Goal: Information Seeking & Learning: Learn about a topic

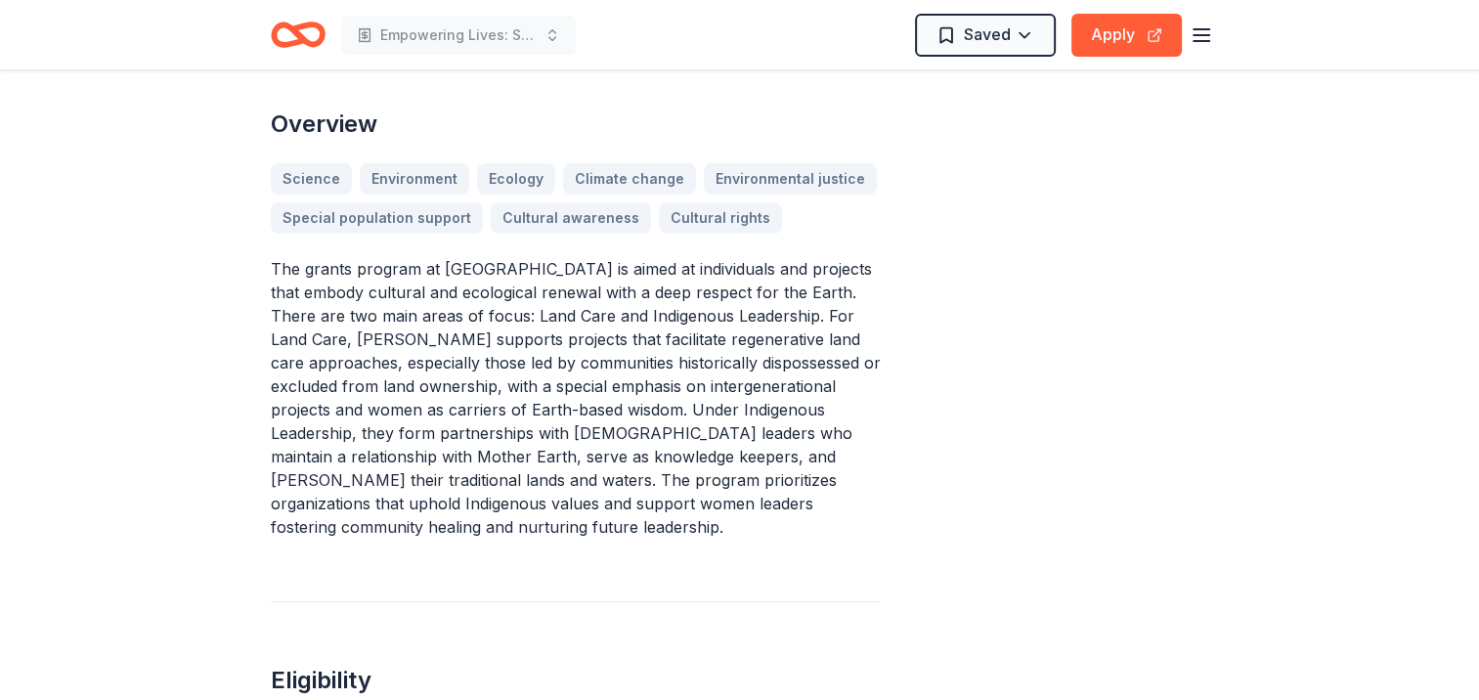
scroll to position [587, 0]
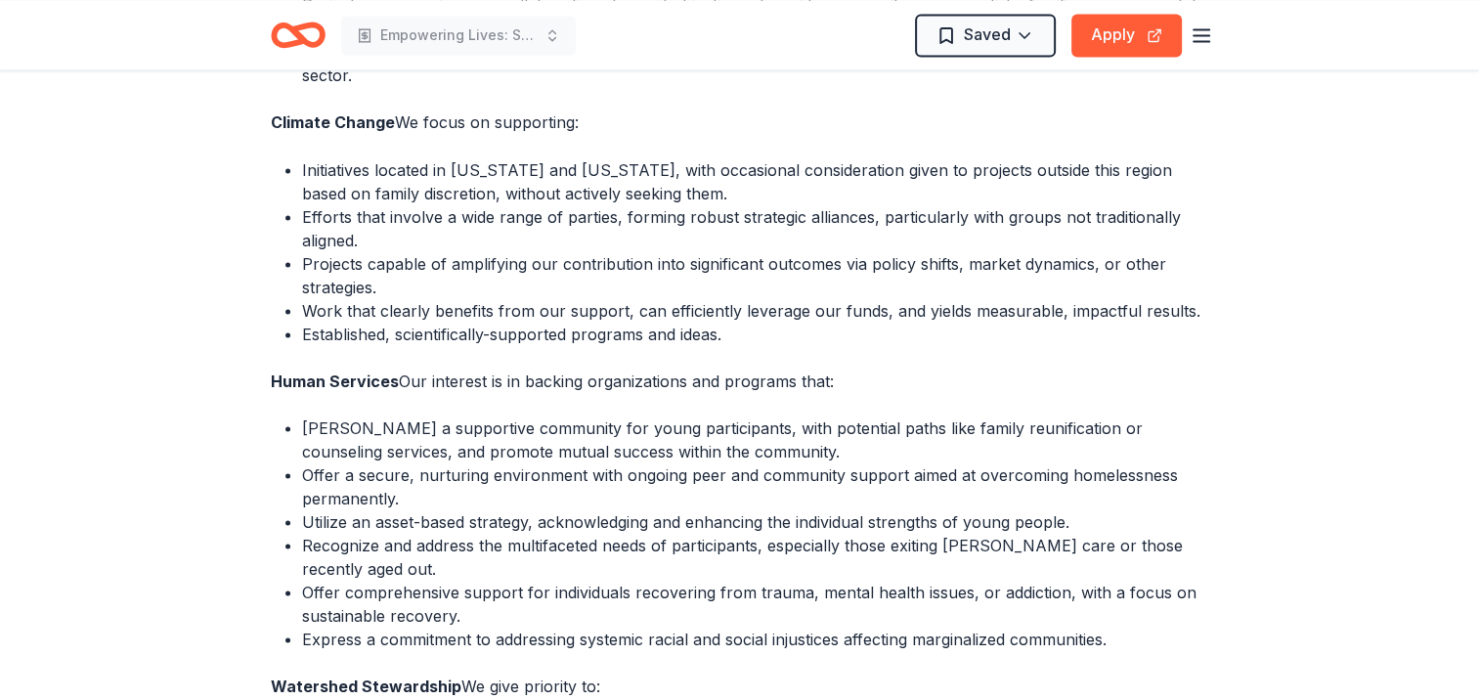
scroll to position [3520, 0]
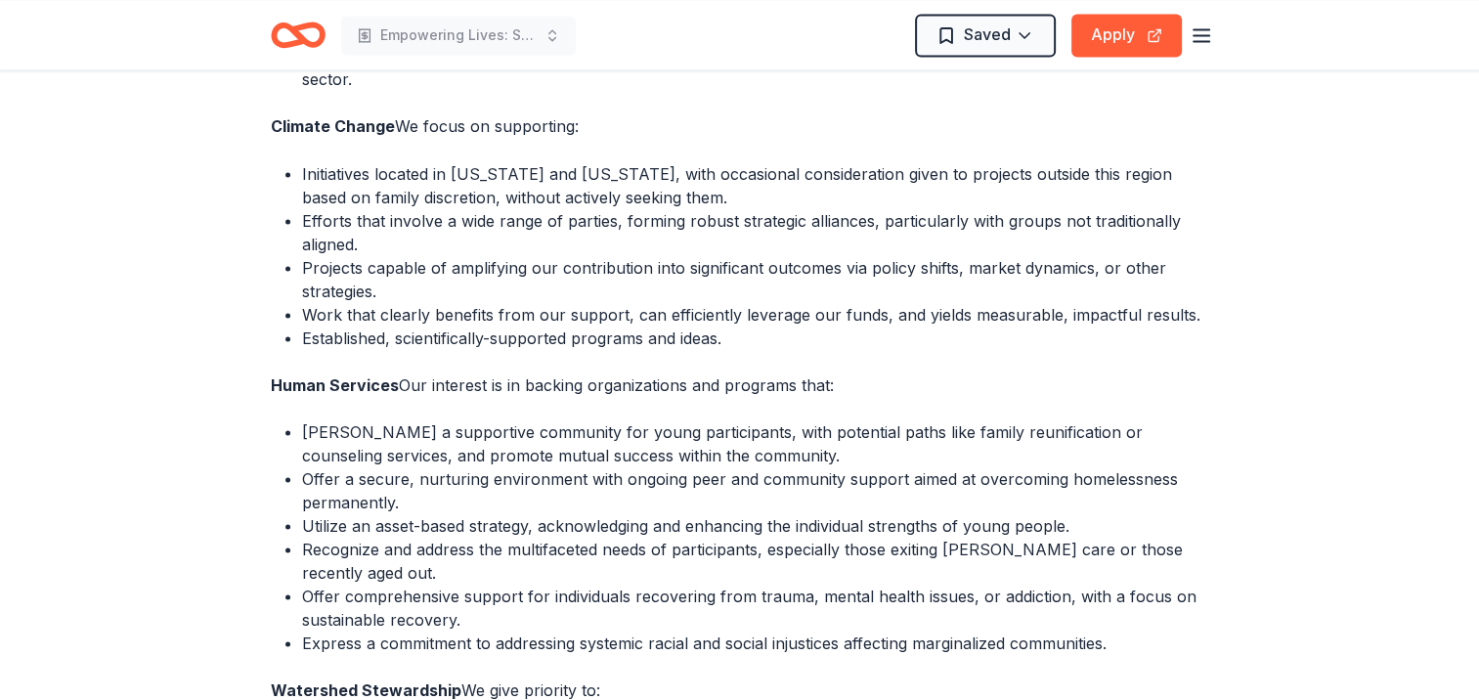
drag, startPoint x: 1113, startPoint y: 575, endPoint x: 1029, endPoint y: 580, distance: 84.2
click at [1029, 631] on li "Express a commitment to addressing systemic racial and social injustices affect…" at bounding box center [755, 642] width 907 height 23
drag, startPoint x: 1013, startPoint y: 568, endPoint x: 804, endPoint y: 569, distance: 209.2
click at [804, 631] on li "Express a commitment to addressing systemic racial and social injustices affect…" at bounding box center [755, 642] width 907 height 23
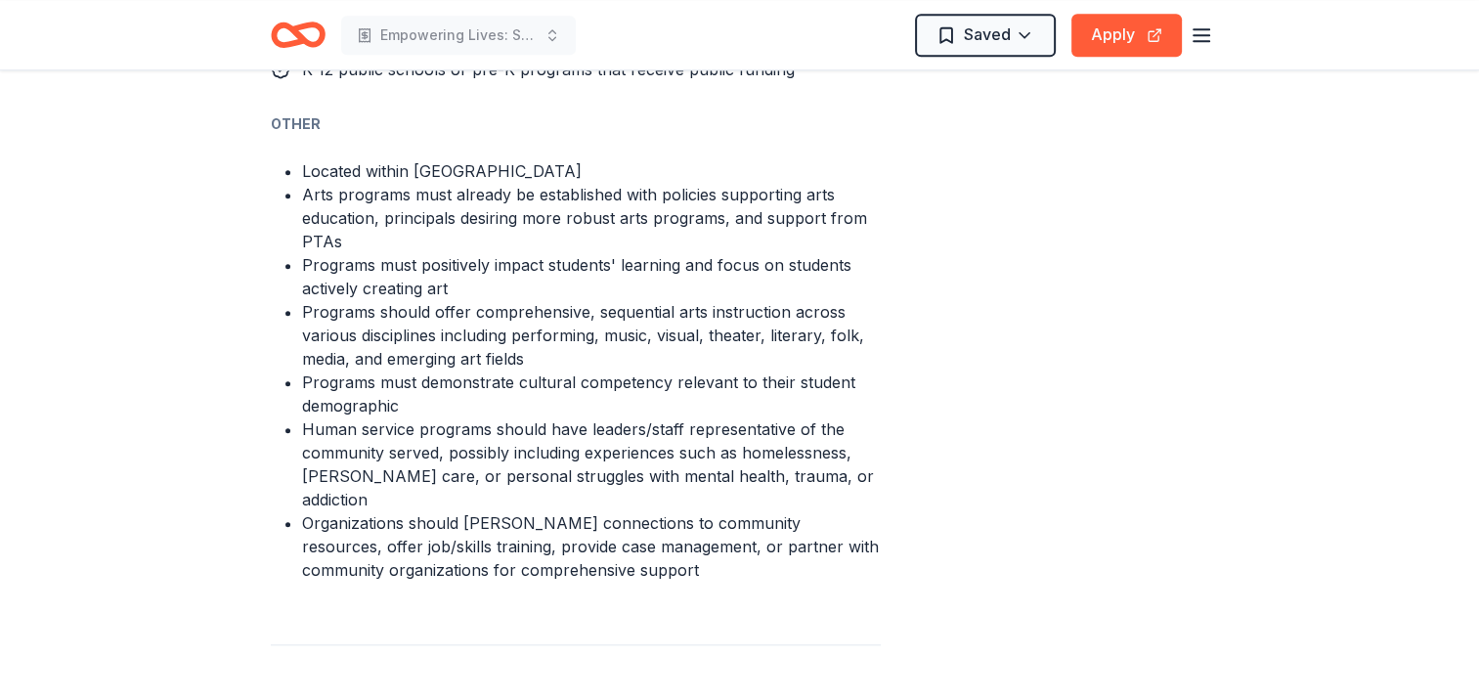
scroll to position [1858, 0]
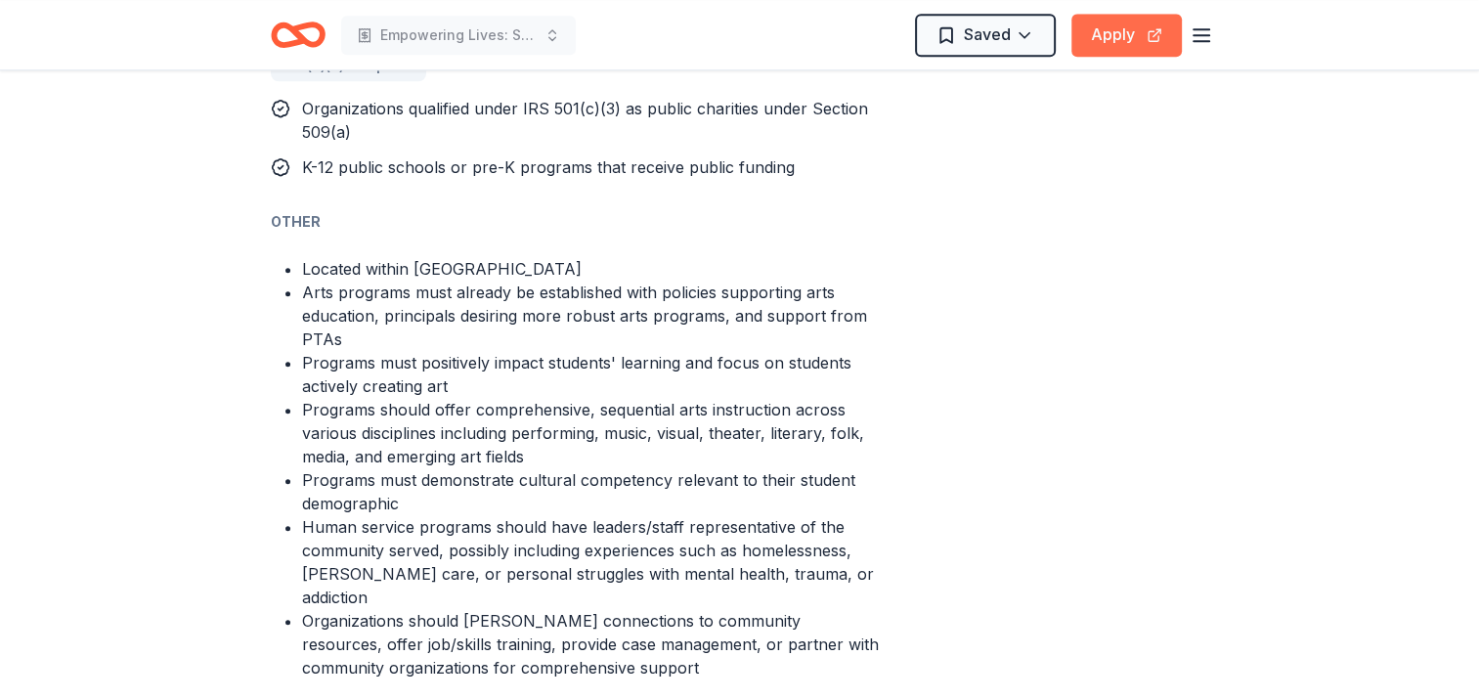
click at [1122, 38] on button "Apply" at bounding box center [1127, 35] width 110 height 43
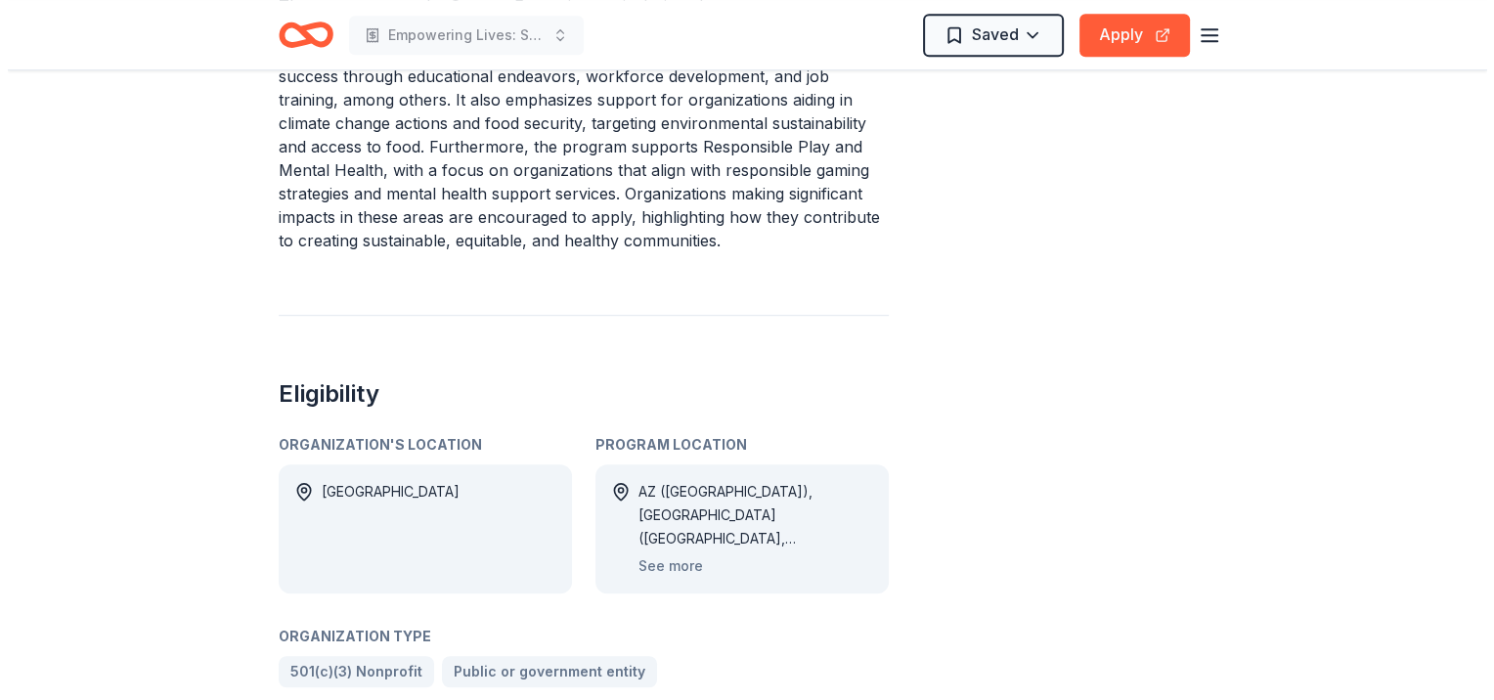
scroll to position [1076, 0]
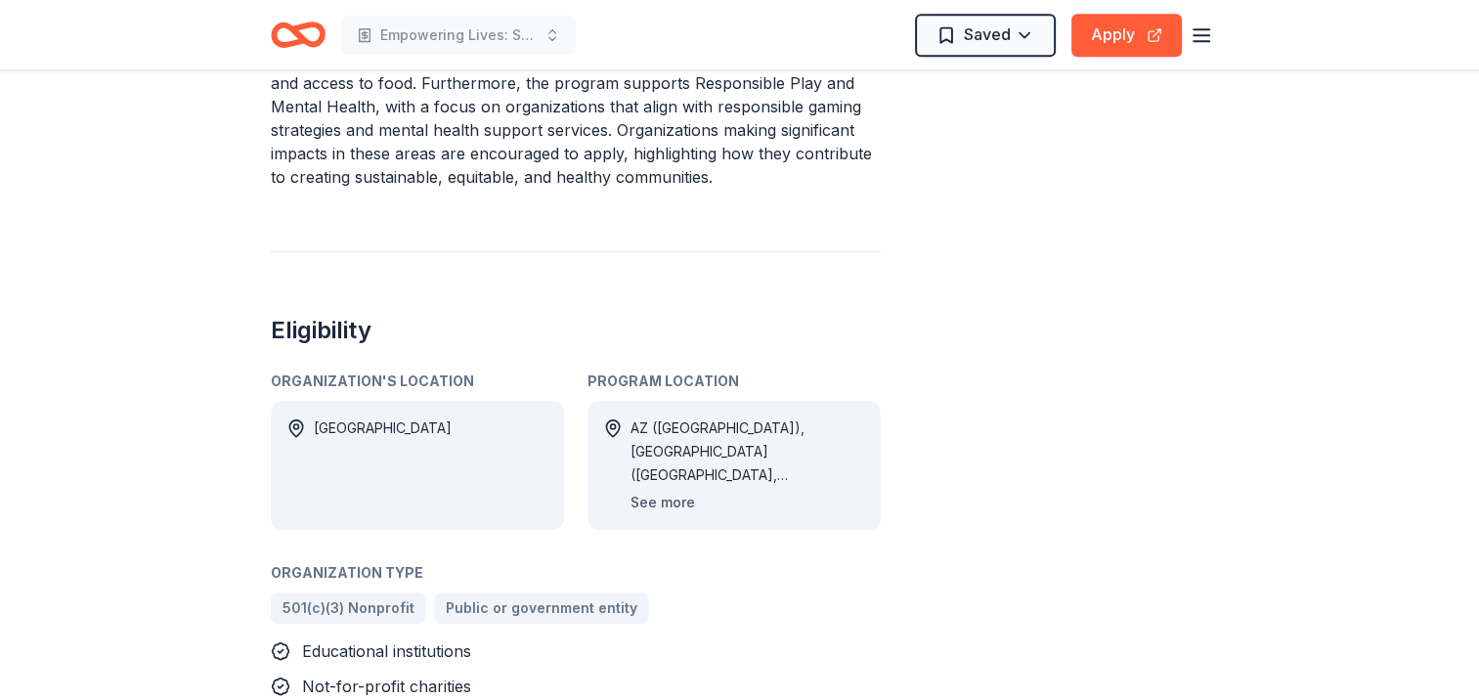
click at [682, 491] on button "See more" at bounding box center [663, 502] width 65 height 23
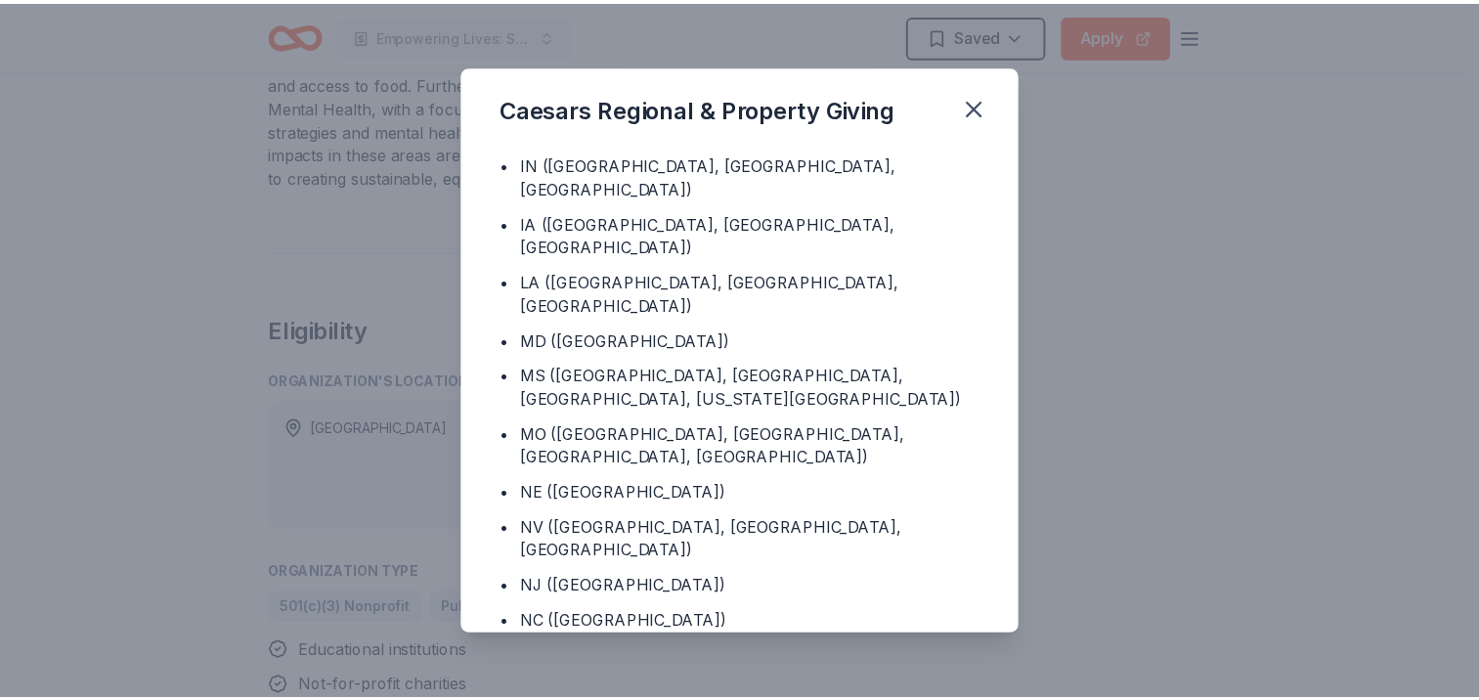
scroll to position [237, 0]
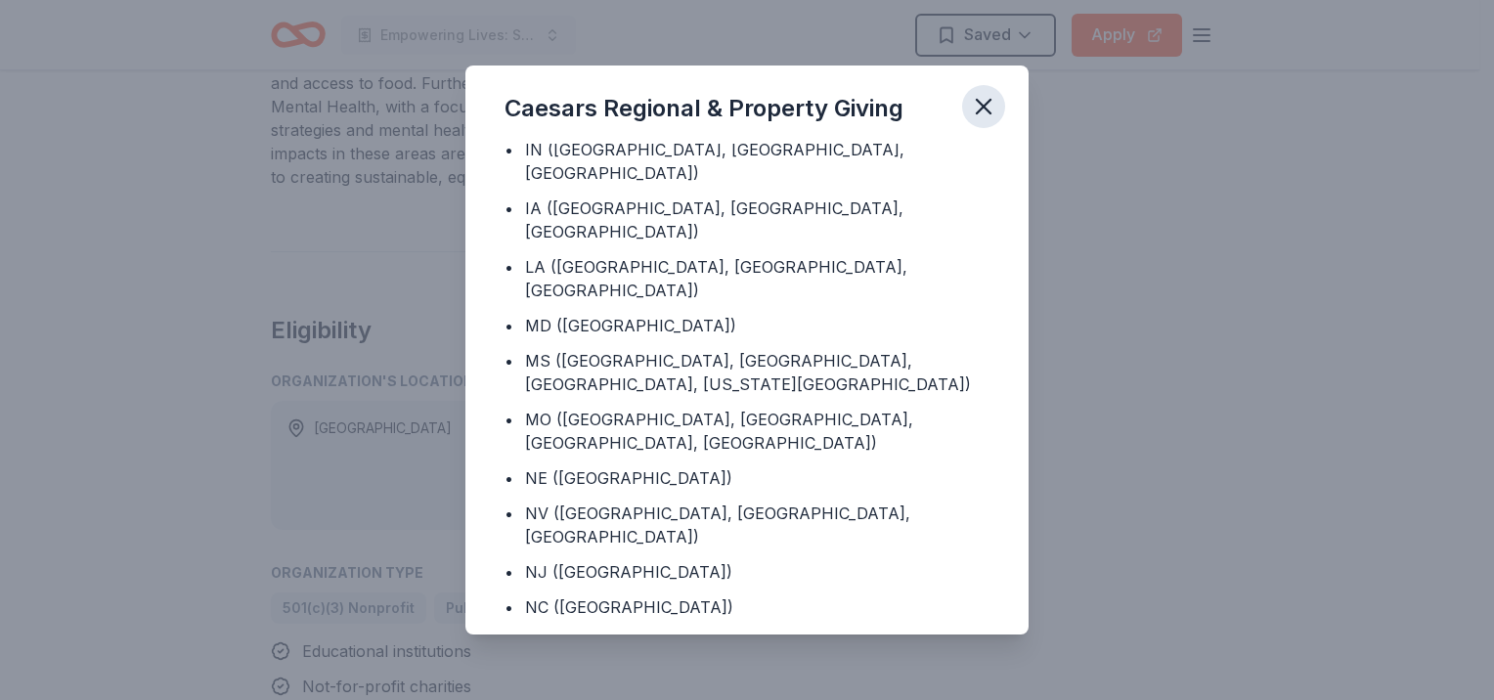
click at [982, 111] on icon "button" at bounding box center [983, 106] width 27 height 27
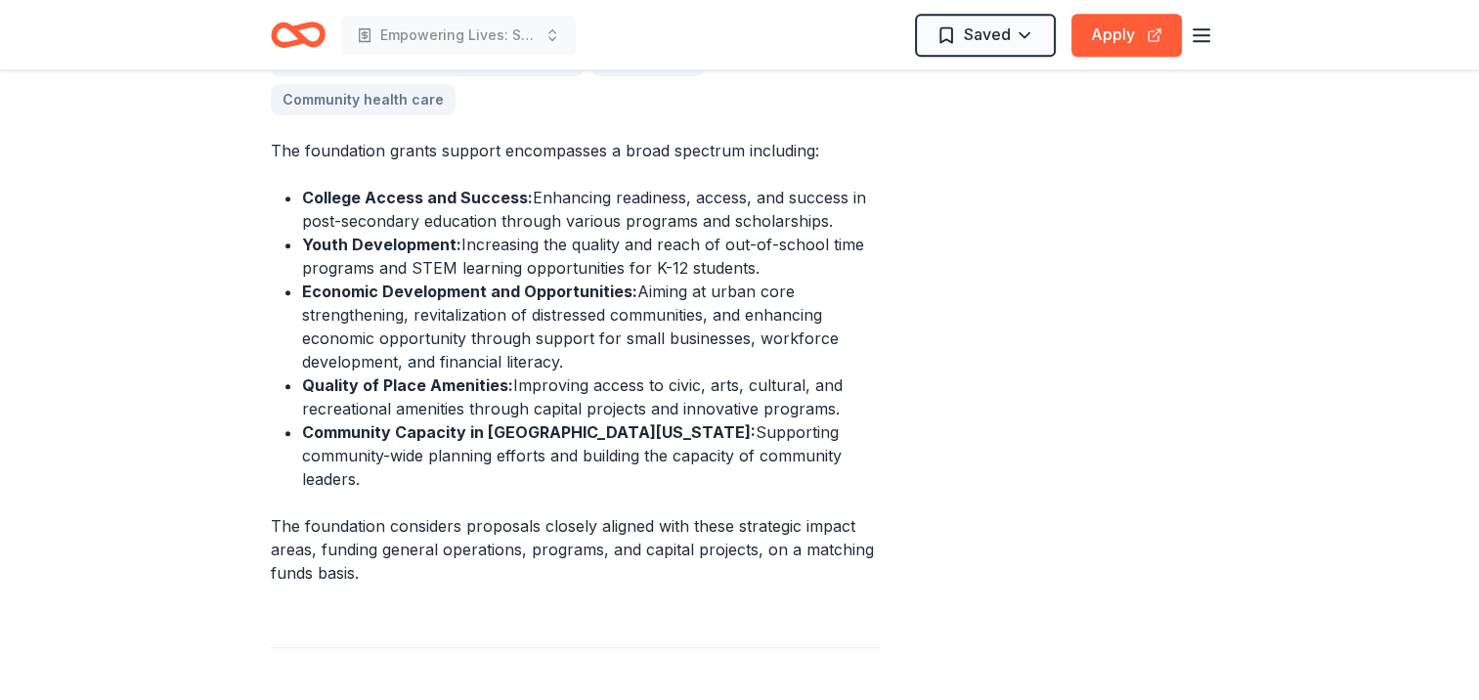
scroll to position [1173, 0]
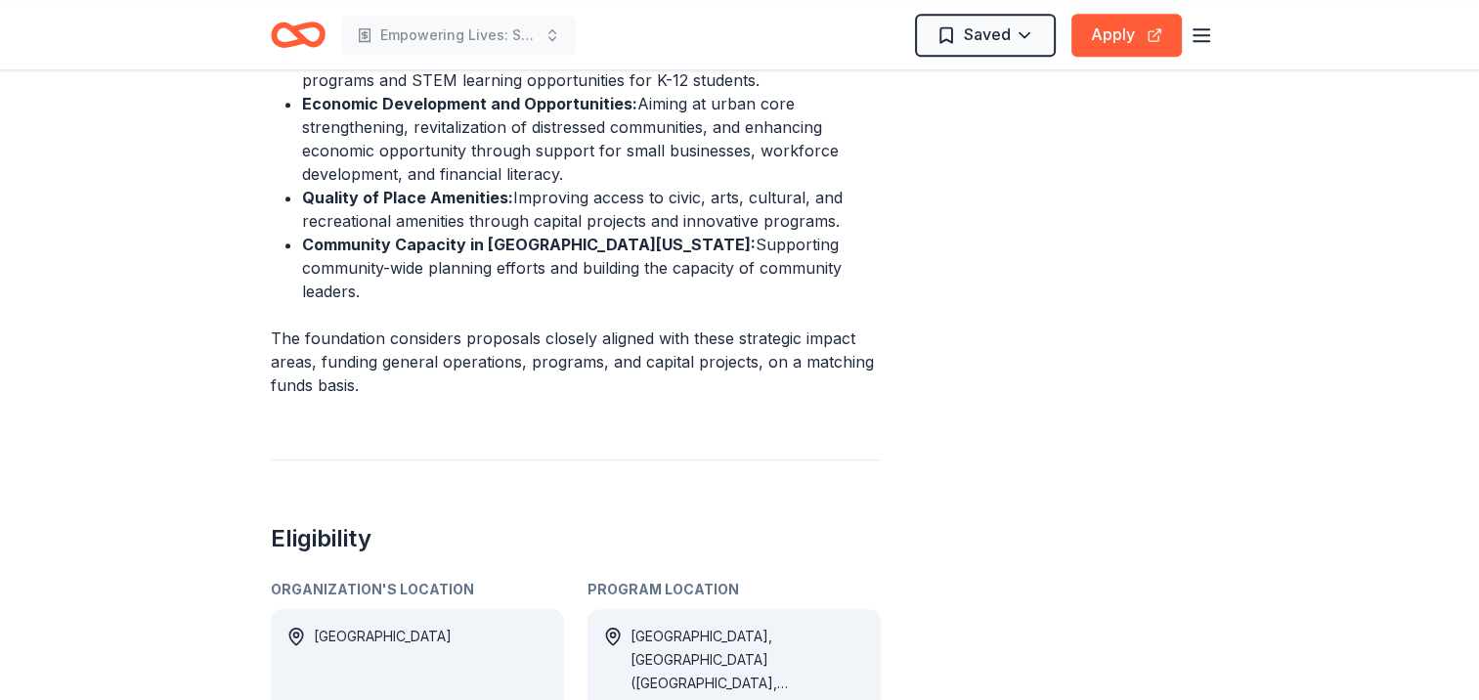
click at [679, 699] on button "See more" at bounding box center [663, 710] width 65 height 23
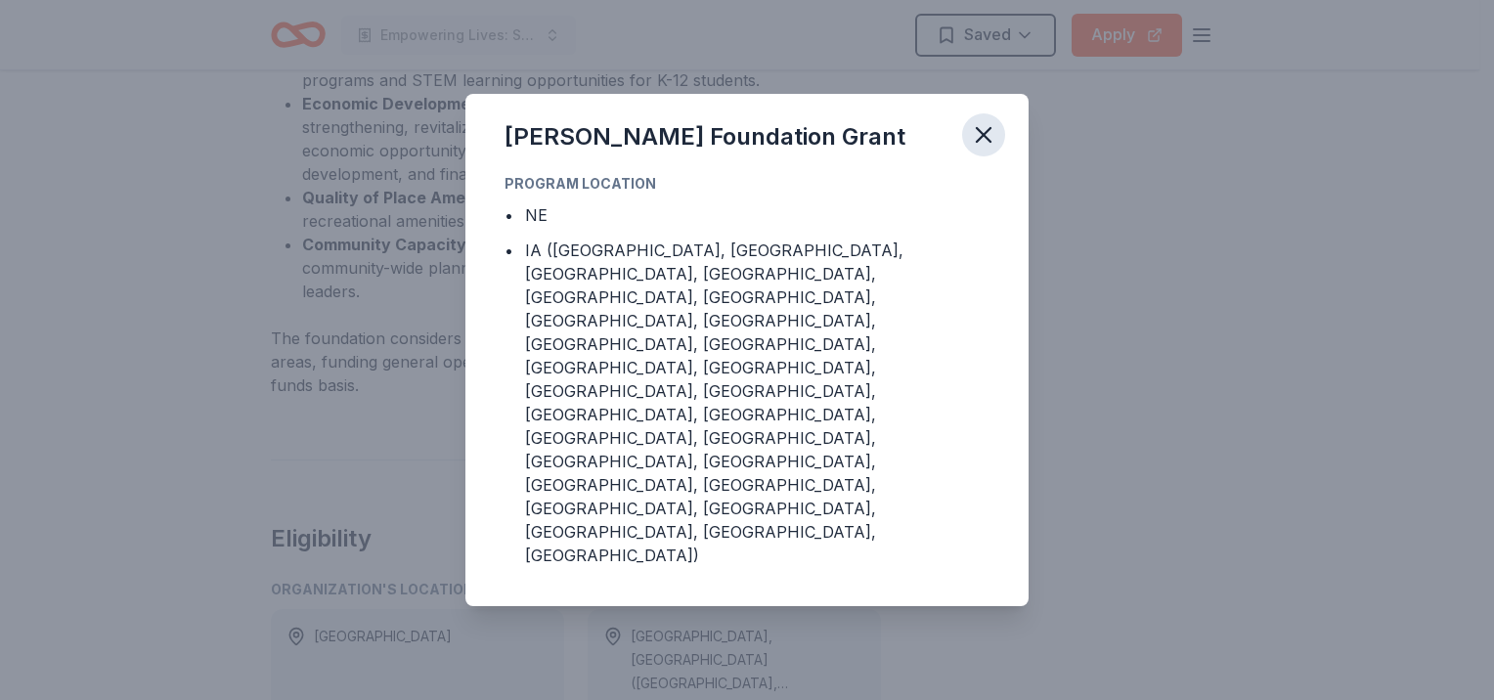
click at [986, 149] on icon "button" at bounding box center [983, 134] width 27 height 27
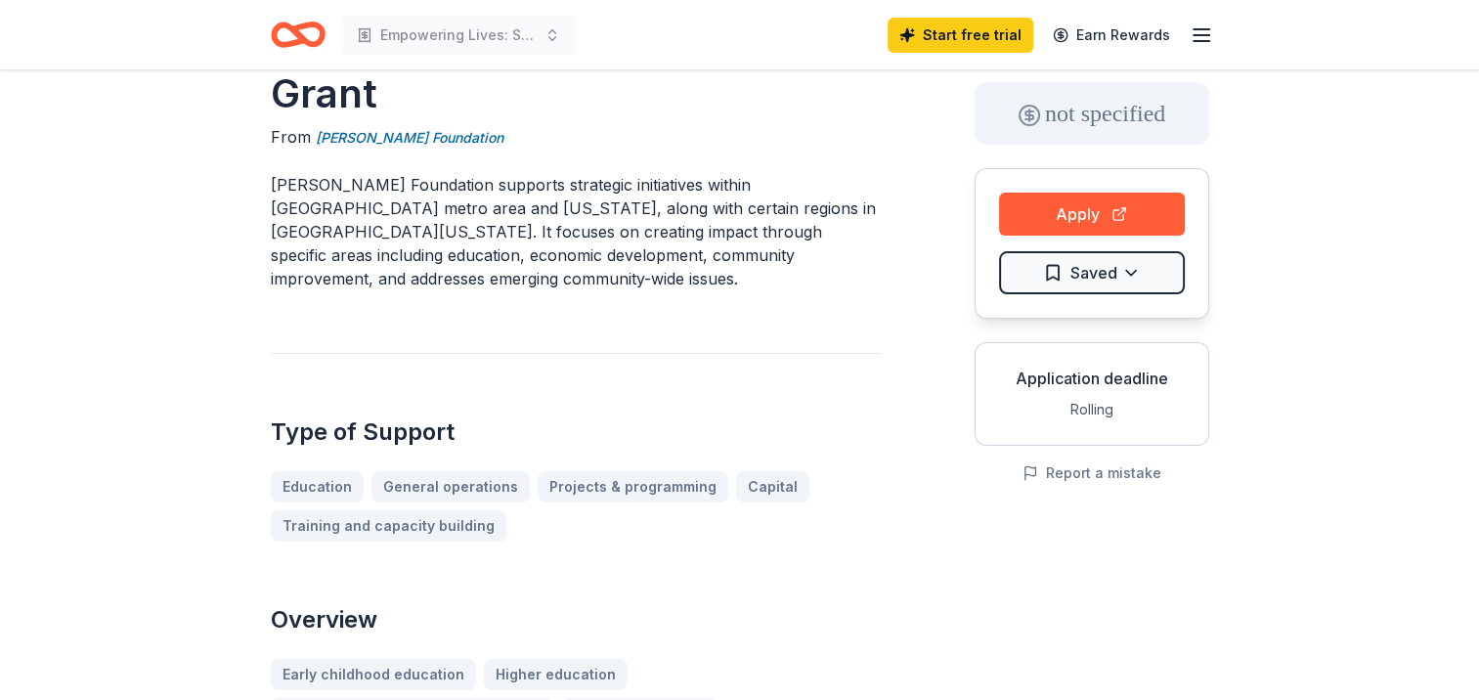
scroll to position [0, 0]
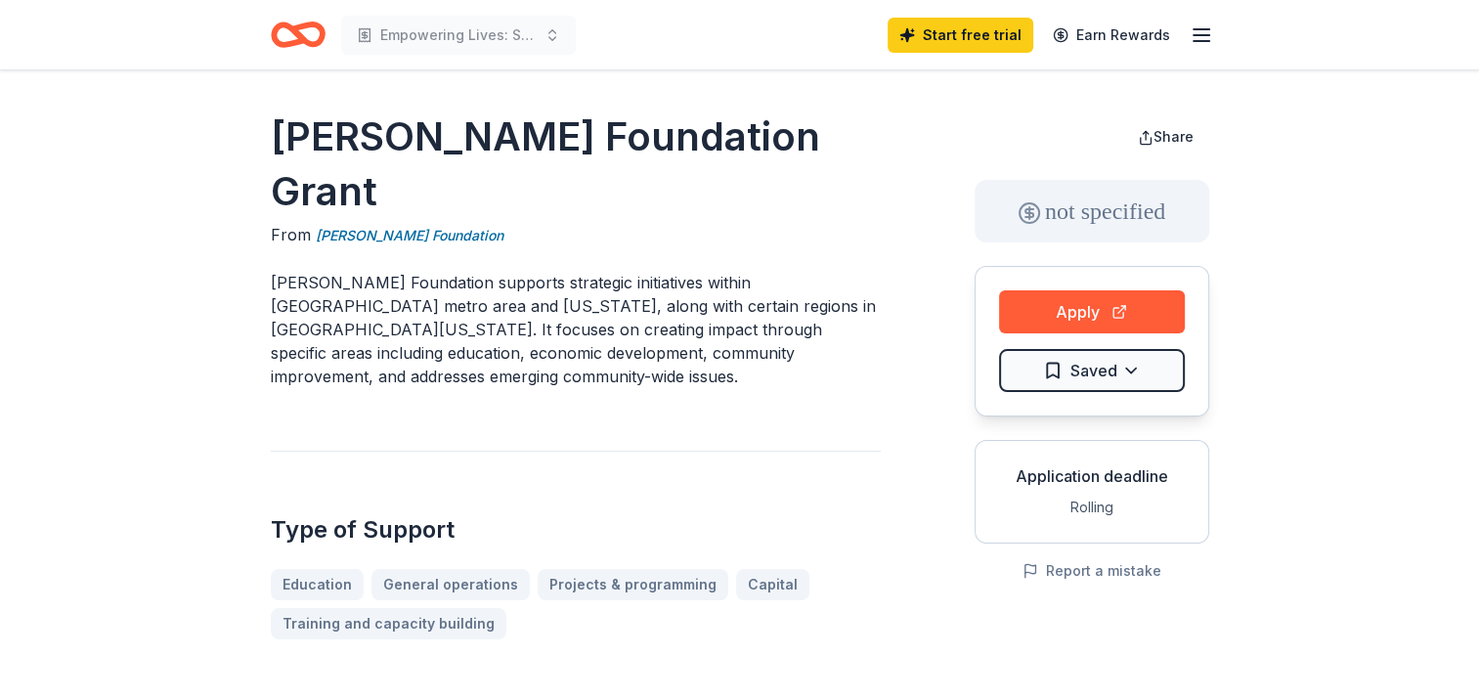
drag, startPoint x: 830, startPoint y: 302, endPoint x: 673, endPoint y: 287, distance: 158.1
click at [673, 287] on p "Peter Kiewit Foundation supports strategic initiatives within Omaha metro area …" at bounding box center [576, 329] width 610 height 117
click at [1078, 305] on button "Apply" at bounding box center [1092, 311] width 186 height 43
